Goal: Check status: Check status

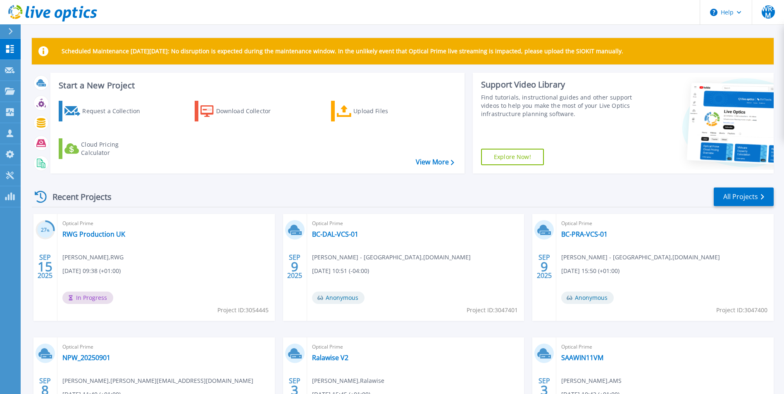
scroll to position [98, 0]
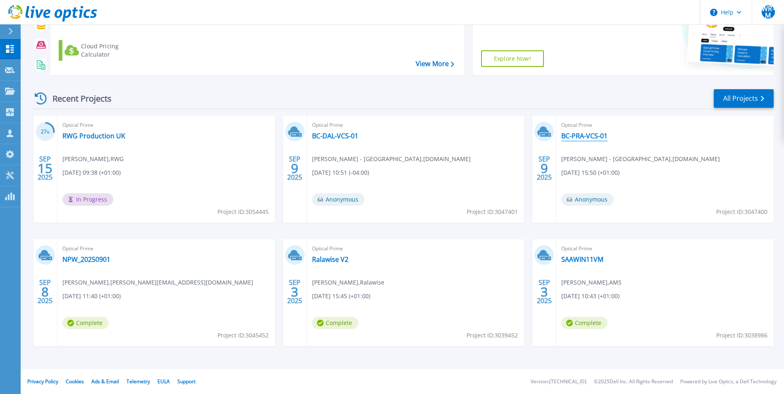
click at [583, 138] on link "BC-PRA-VCS-01" at bounding box center [584, 136] width 46 height 8
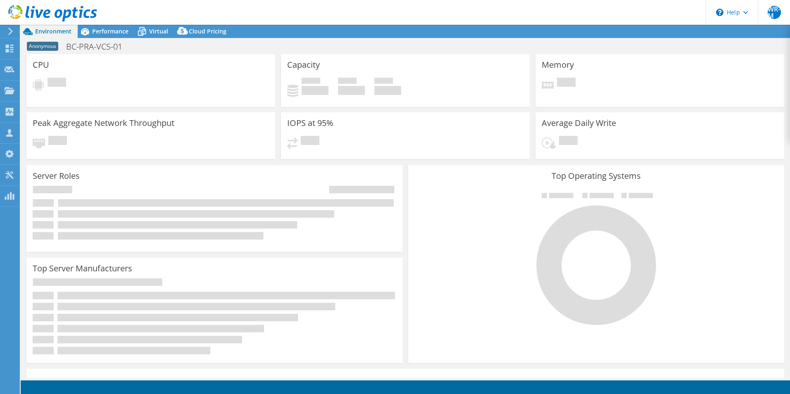
select select "USD"
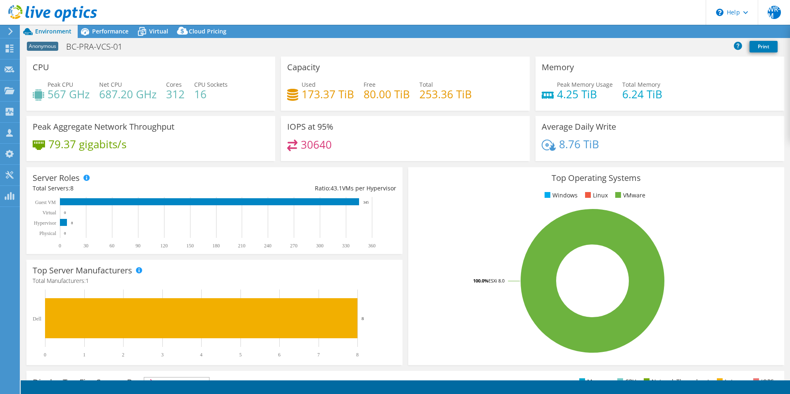
click at [144, 95] on div "Peak CPU 567 GHz Net CPU 687.20 GHz Cores 312 CPU Sockets 16" at bounding box center [151, 93] width 236 height 27
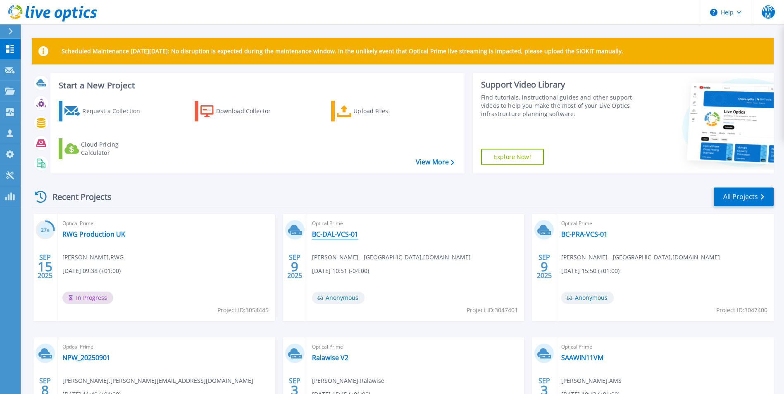
click at [343, 234] on link "BC-DAL-VCS-01" at bounding box center [335, 234] width 46 height 8
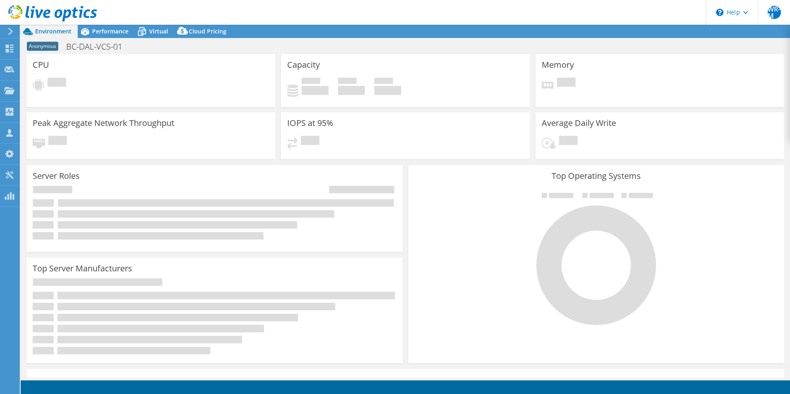
select select "USD"
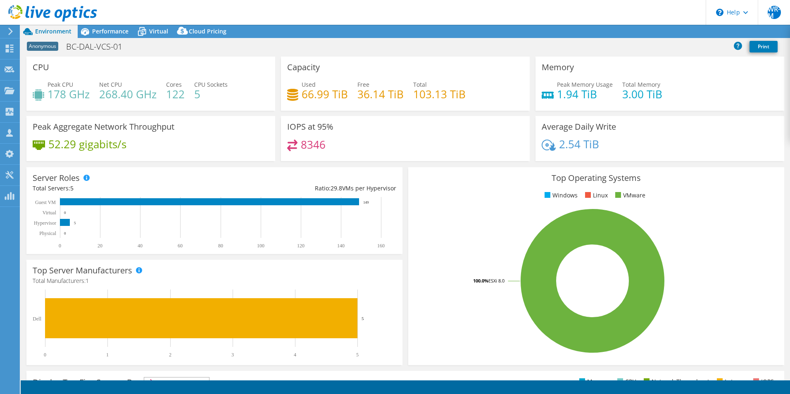
click at [150, 97] on div "Peak CPU 178 GHz Net CPU 268.40 GHz Cores 122 CPU Sockets 5" at bounding box center [151, 93] width 236 height 27
drag, startPoint x: 168, startPoint y: 98, endPoint x: 266, endPoint y: 95, distance: 98.0
click at [266, 95] on div "Peak CPU 178 GHz Net CPU 268.40 GHz Cores 122 CPU Sockets 5" at bounding box center [151, 93] width 236 height 27
